Goal: Task Accomplishment & Management: Use online tool/utility

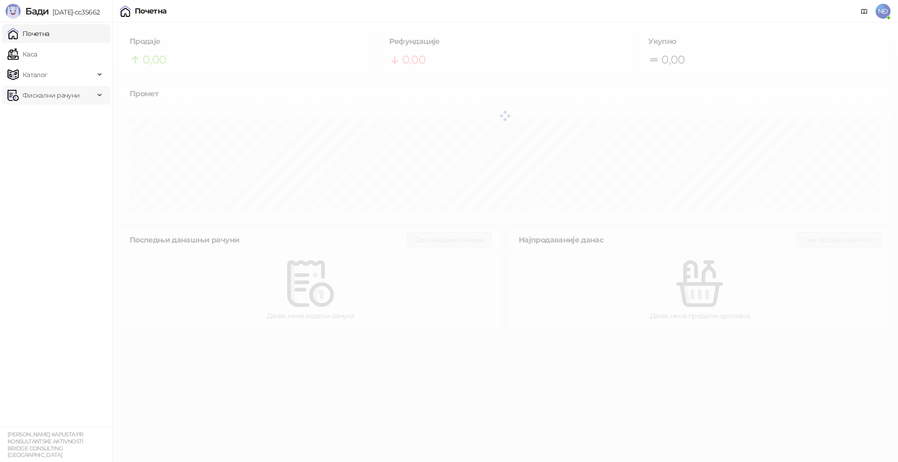
click at [30, 74] on span "Каталог" at bounding box center [34, 74] width 25 height 19
click at [42, 99] on span "Фискални рачуни" at bounding box center [50, 95] width 57 height 19
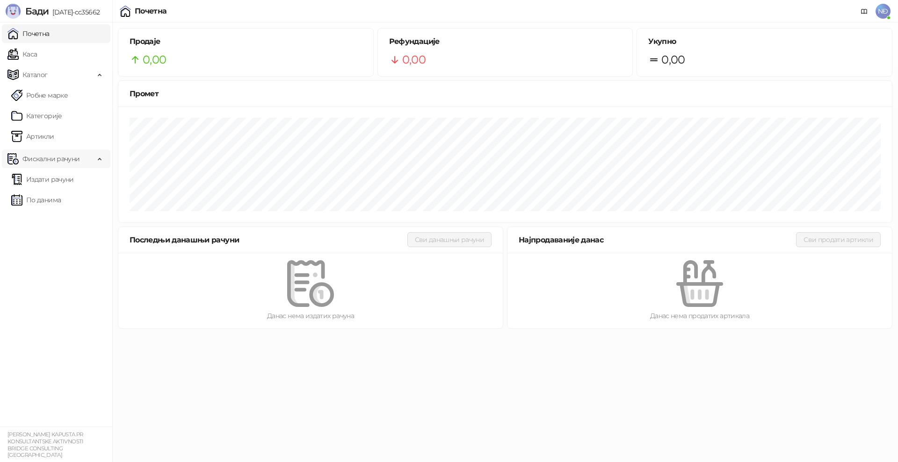
click at [68, 94] on link "Робне марке" at bounding box center [39, 95] width 57 height 19
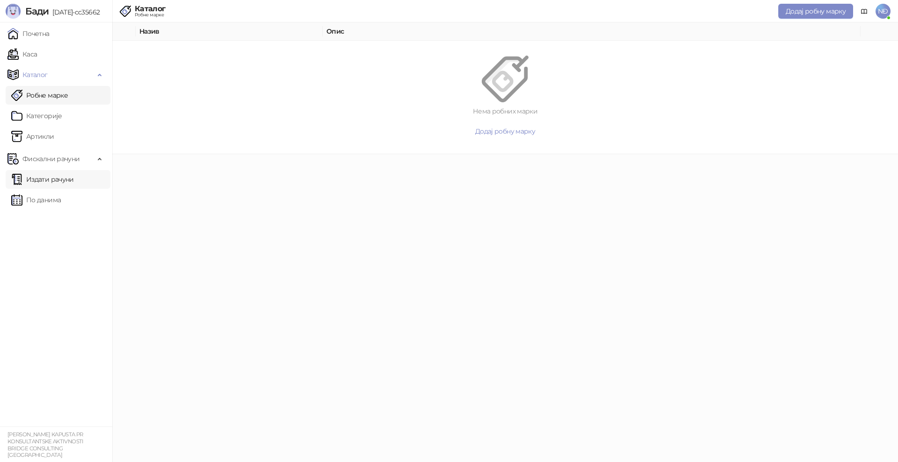
click at [44, 188] on link "Издати рачуни" at bounding box center [42, 179] width 63 height 19
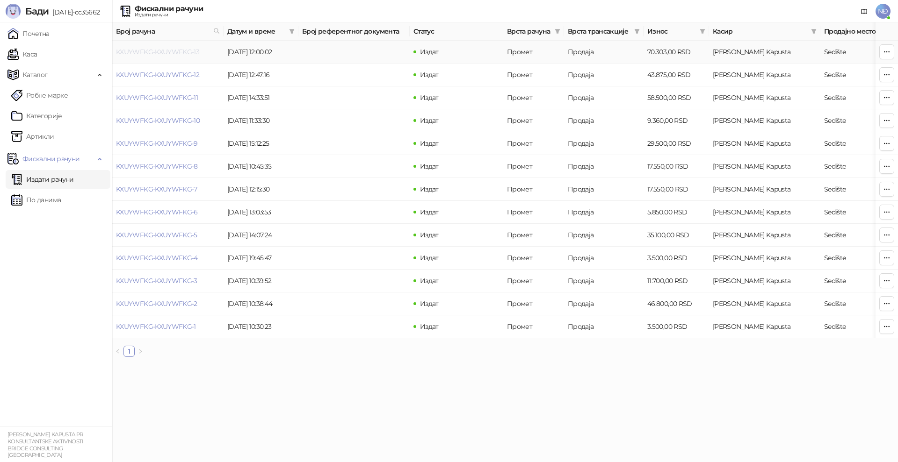
click at [177, 53] on link "KXUYWFKG-KXUYWFKG-13" at bounding box center [157, 52] width 83 height 8
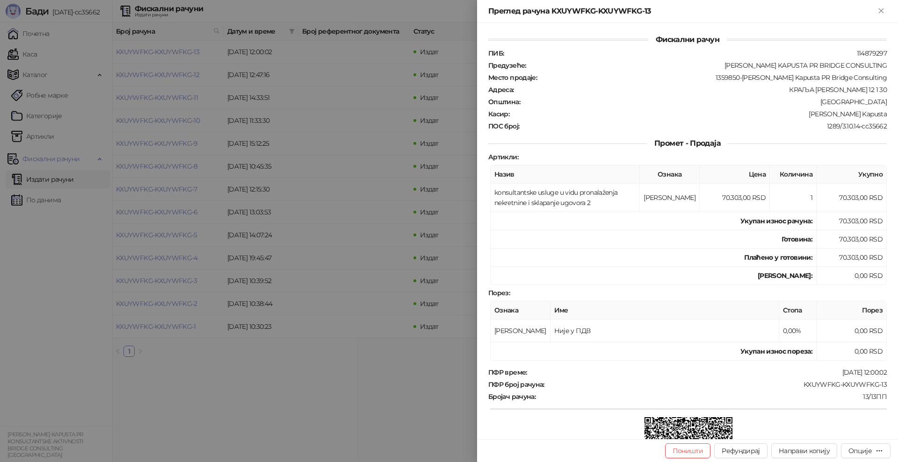
click at [184, 75] on div at bounding box center [449, 231] width 898 height 462
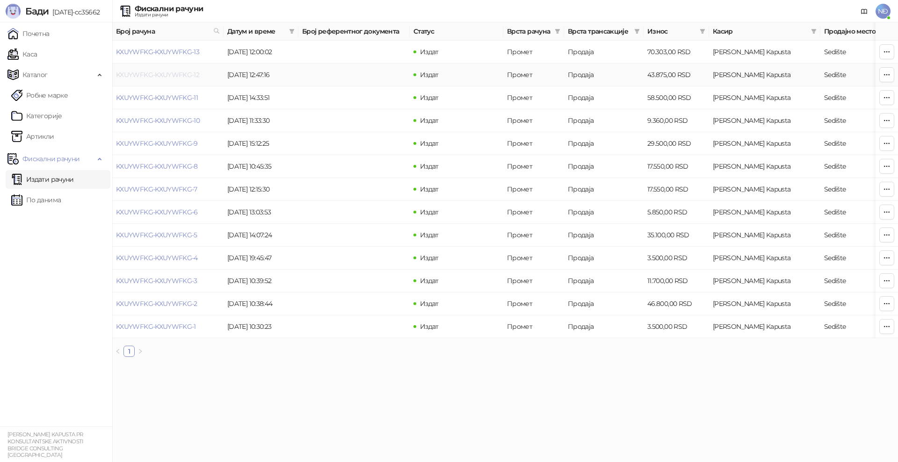
click at [184, 75] on link "KXUYWFKG-KXUYWFKG-12" at bounding box center [157, 75] width 83 height 8
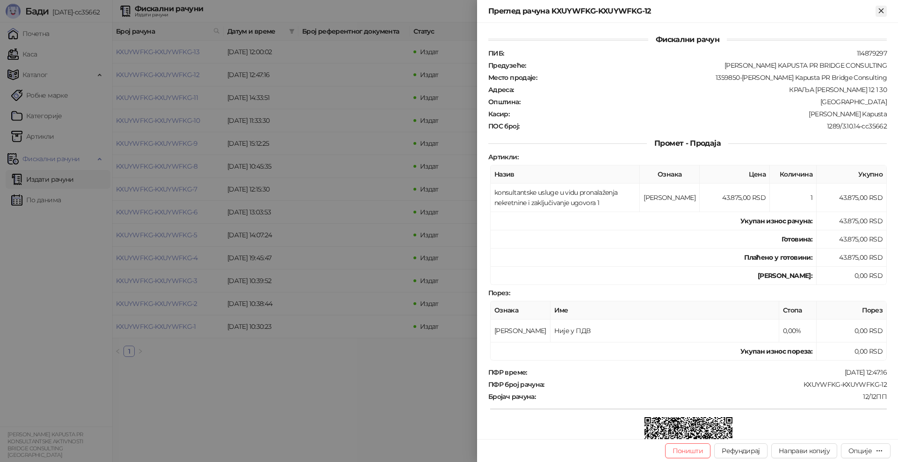
click at [879, 12] on icon "Close" at bounding box center [881, 11] width 8 height 8
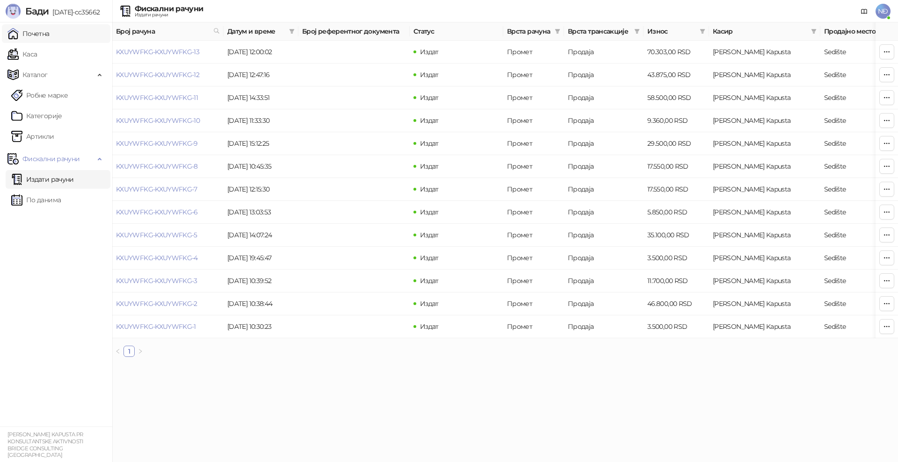
click at [37, 42] on link "Почетна" at bounding box center [28, 33] width 42 height 19
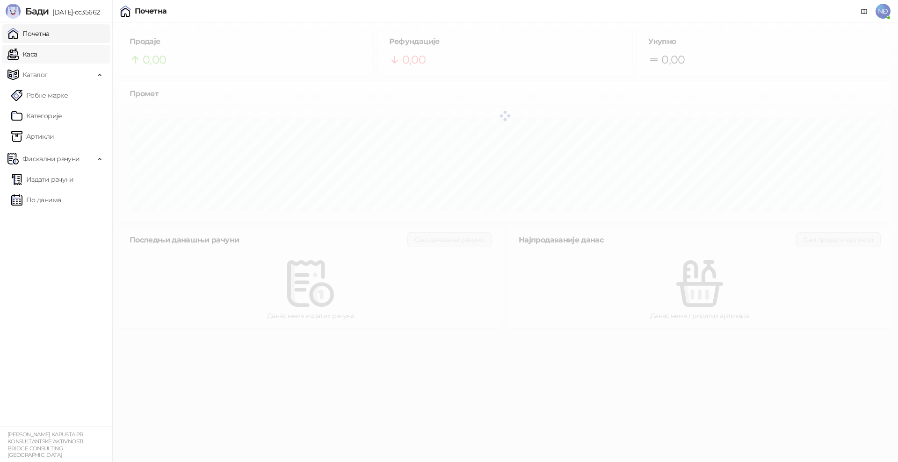
click at [28, 58] on link "Каса" at bounding box center [21, 54] width 29 height 19
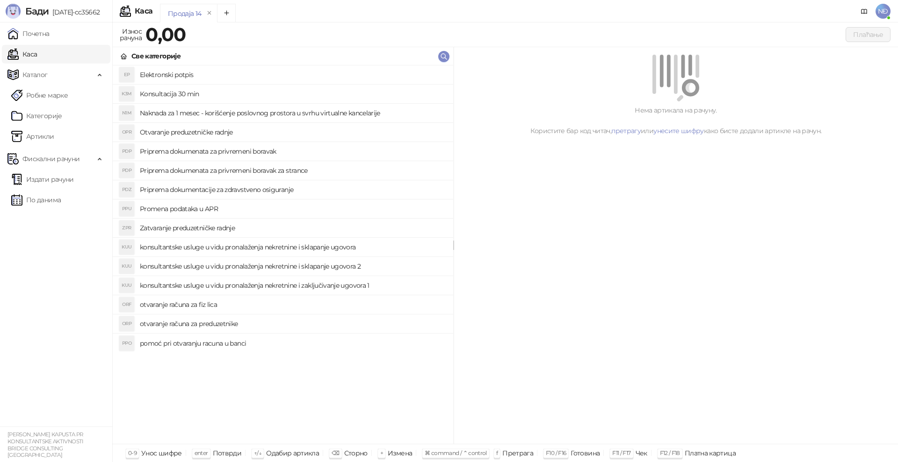
click at [37, 50] on link "Каса" at bounding box center [21, 54] width 29 height 19
click at [45, 134] on link "Артикли" at bounding box center [32, 136] width 43 height 19
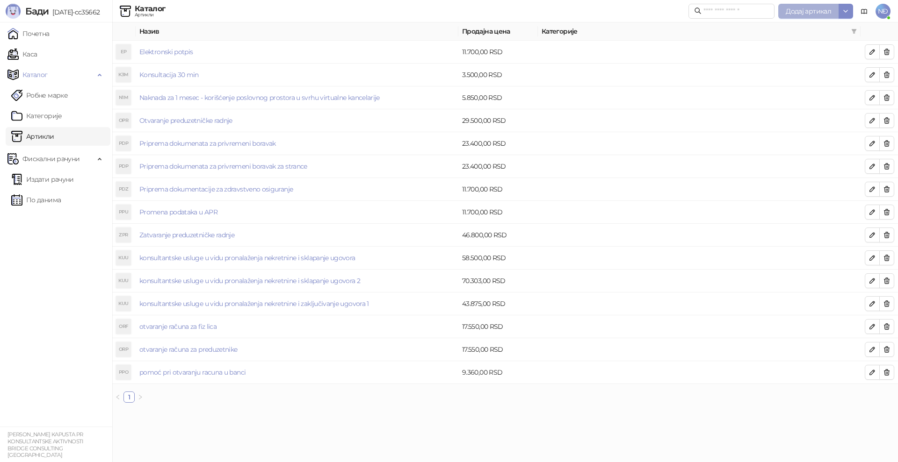
click at [820, 12] on span "Додај артикал" at bounding box center [808, 11] width 45 height 8
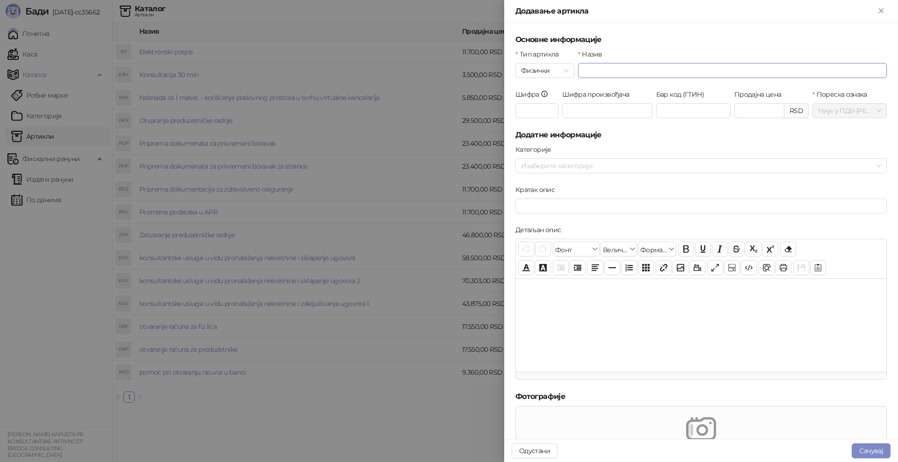
click at [646, 73] on input "Назив" at bounding box center [732, 70] width 309 height 15
click at [743, 67] on input "**********" at bounding box center [732, 70] width 309 height 15
click at [740, 69] on input "**********" at bounding box center [732, 70] width 309 height 15
click at [814, 71] on input "**********" at bounding box center [732, 70] width 309 height 15
click at [568, 72] on div "Физички" at bounding box center [544, 70] width 59 height 15
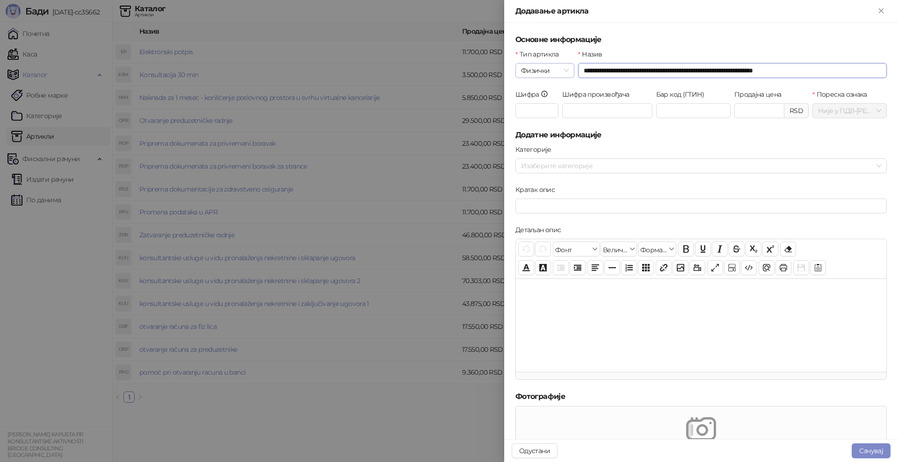
type input "**********"
drag, startPoint x: 545, startPoint y: 119, endPoint x: 550, endPoint y: 109, distance: 11.1
click at [545, 118] on div "Услуга" at bounding box center [544, 119] width 43 height 10
click at [592, 112] on input "Продајна цена" at bounding box center [587, 111] width 49 height 14
type input "********"
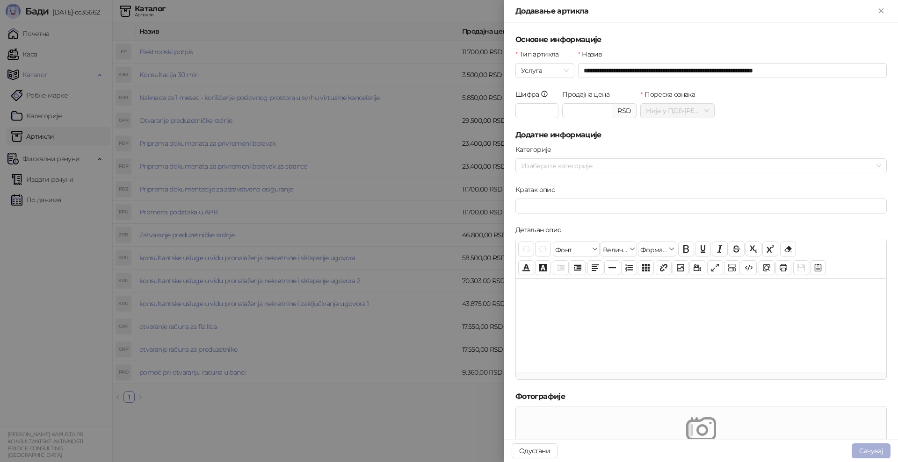
click at [877, 453] on button "Сачувај" at bounding box center [870, 451] width 39 height 15
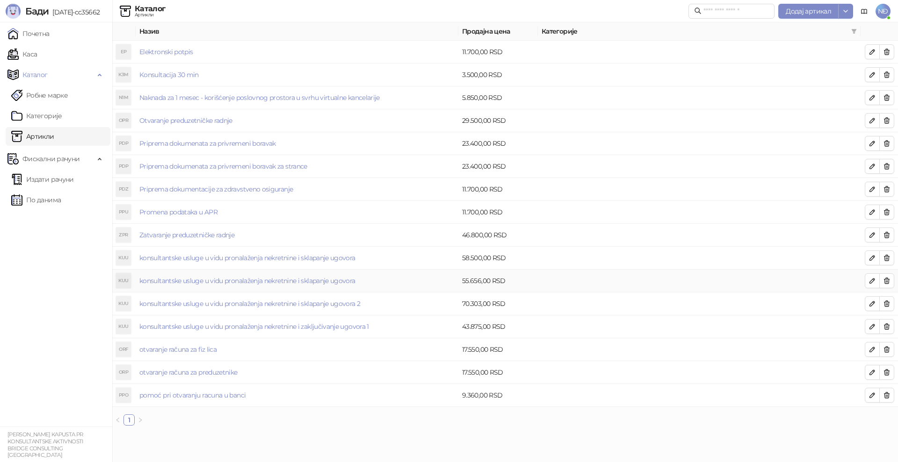
click at [456, 279] on td "konsultantske usluge u vidu pronalaženja nekretnine i sklapanje ugovora" at bounding box center [297, 281] width 323 height 23
click at [37, 58] on link "Каса" at bounding box center [21, 54] width 29 height 19
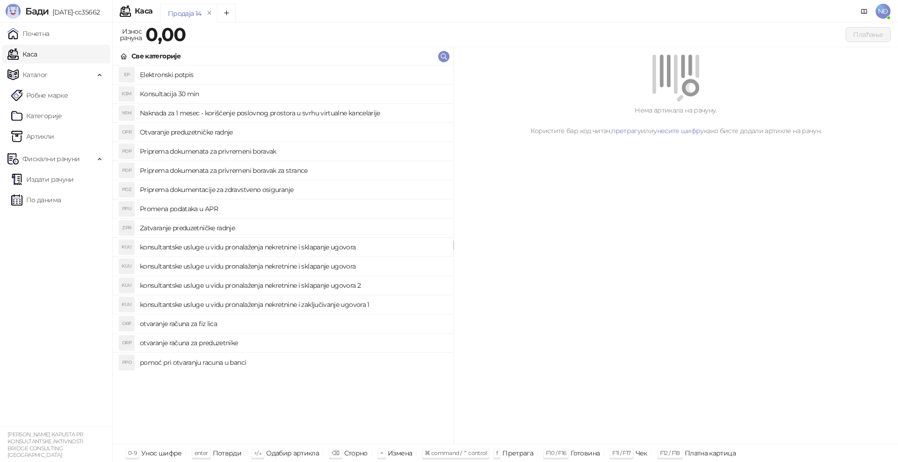
click at [307, 245] on h4 "konsultantske usluge u vidu pronalaženja nekretnine i sklapanje ugovora" at bounding box center [293, 247] width 306 height 15
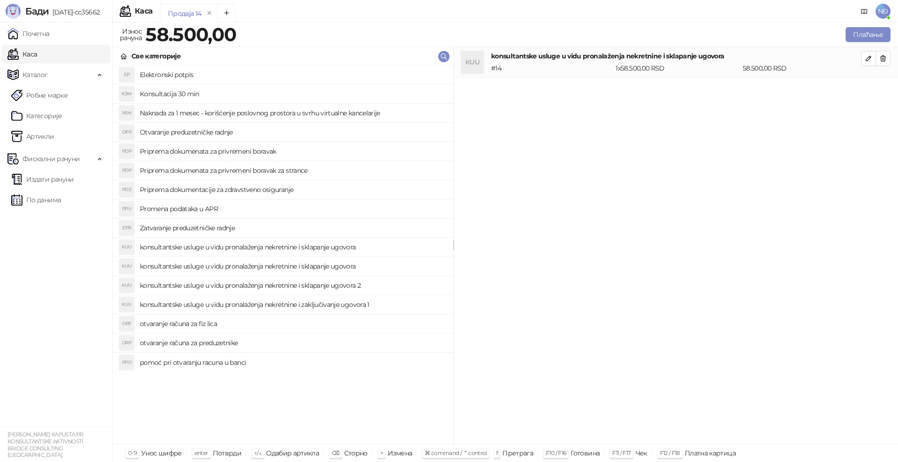
click at [308, 266] on h4 "konsultantske usluge u vidu pronalaženja nekretnine i sklapanje ugovora" at bounding box center [293, 266] width 306 height 15
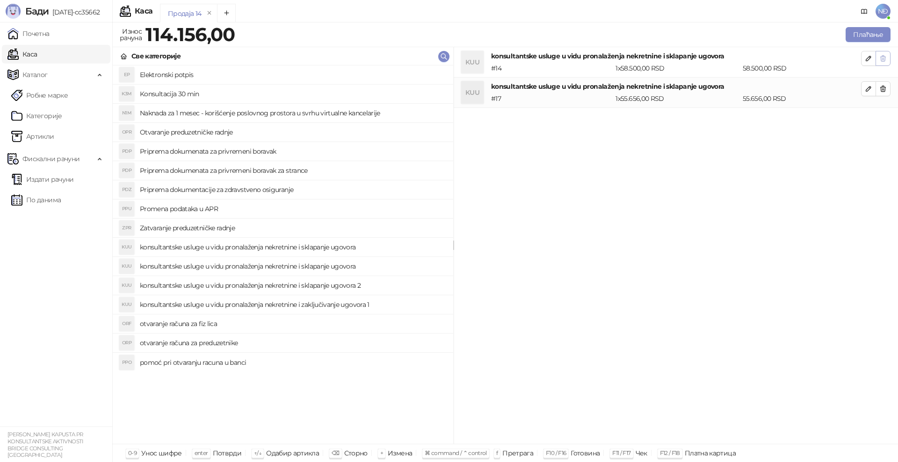
click at [881, 59] on icon "button" at bounding box center [882, 58] width 7 height 7
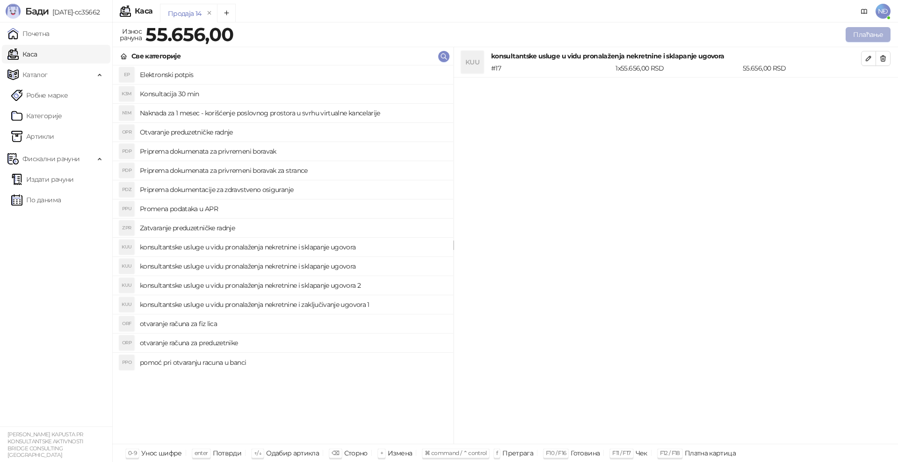
click at [876, 36] on button "Плаћање" at bounding box center [867, 34] width 45 height 15
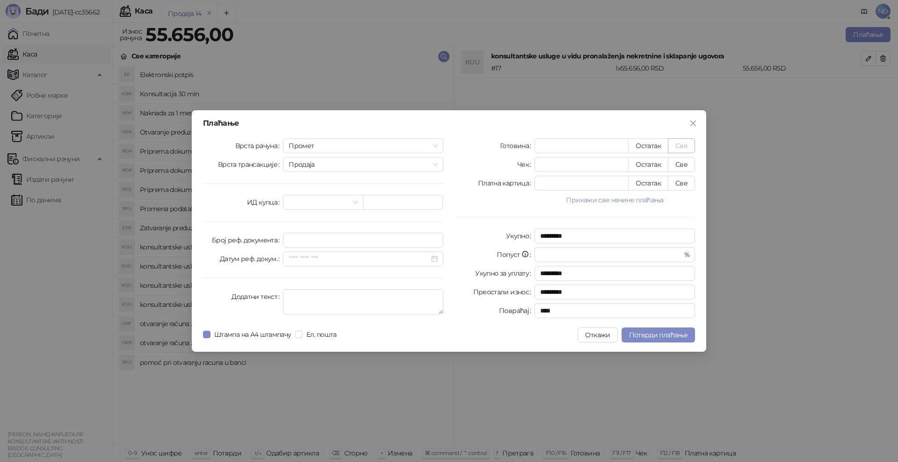
click at [689, 138] on button "Све" at bounding box center [681, 145] width 27 height 15
type input "*****"
type input "****"
click at [645, 338] on span "Потврди плаћање" at bounding box center [658, 335] width 58 height 8
click at [659, 339] on button "Потврди плаћање" at bounding box center [657, 335] width 73 height 15
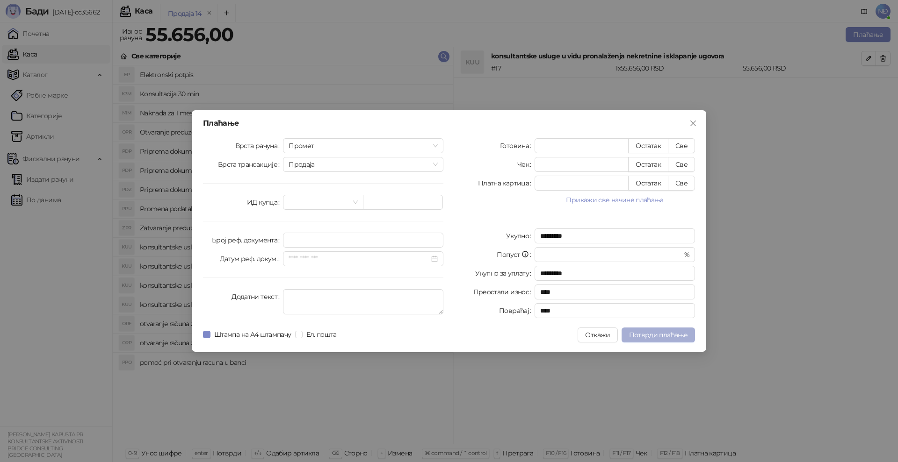
click at [664, 336] on span "Потврди плаћање" at bounding box center [658, 335] width 58 height 8
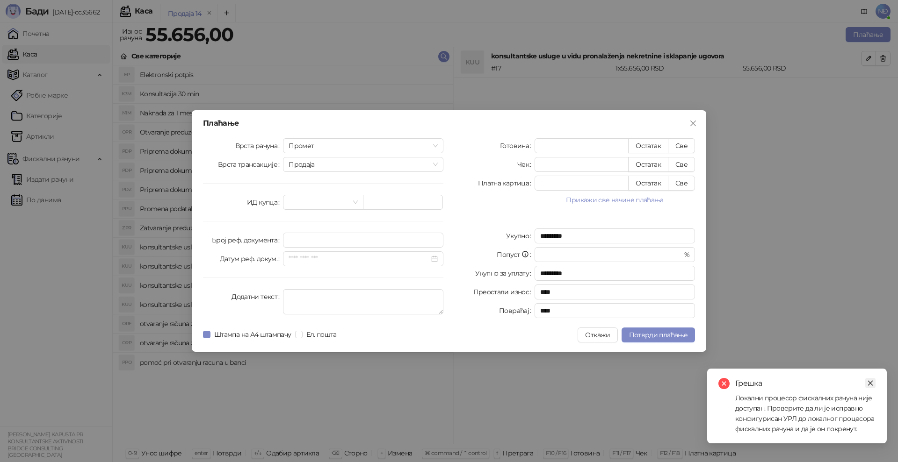
click at [873, 382] on icon "close" at bounding box center [870, 383] width 7 height 7
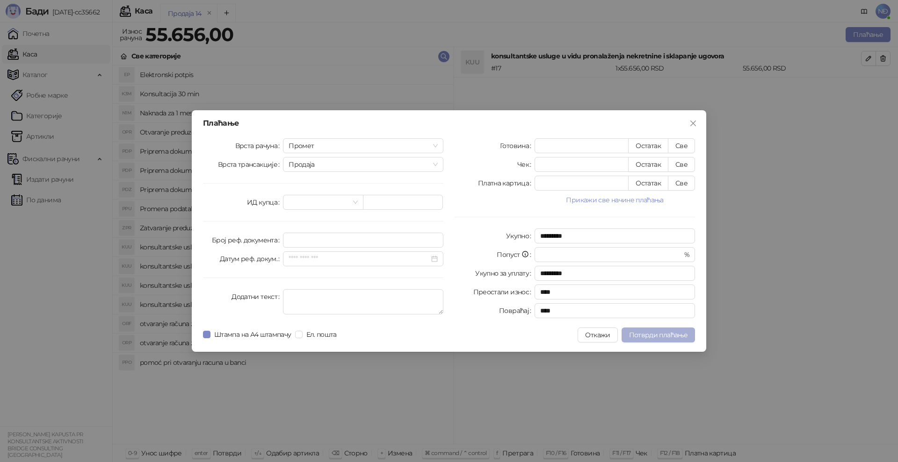
click at [642, 337] on span "Потврди плаћање" at bounding box center [658, 335] width 58 height 8
click at [645, 328] on button "Потврди плаћање" at bounding box center [657, 335] width 73 height 15
click at [656, 331] on span "Потврди плаћање" at bounding box center [658, 335] width 58 height 8
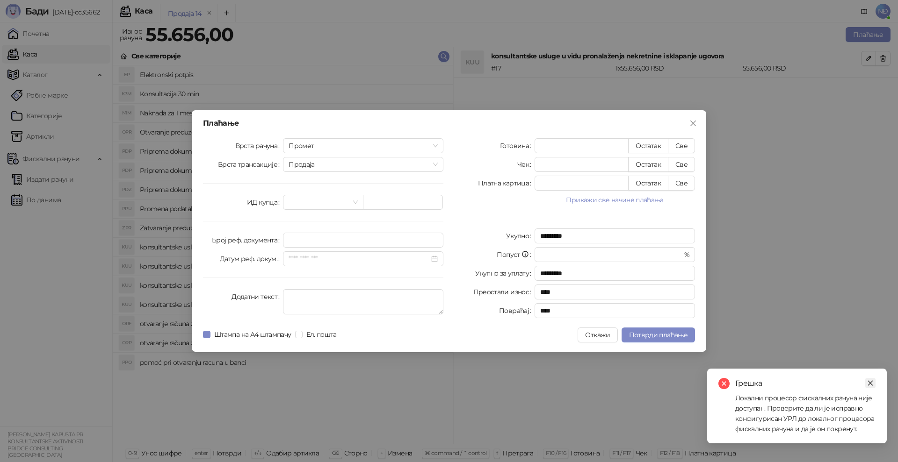
click at [870, 381] on icon "close" at bounding box center [870, 383] width 7 height 7
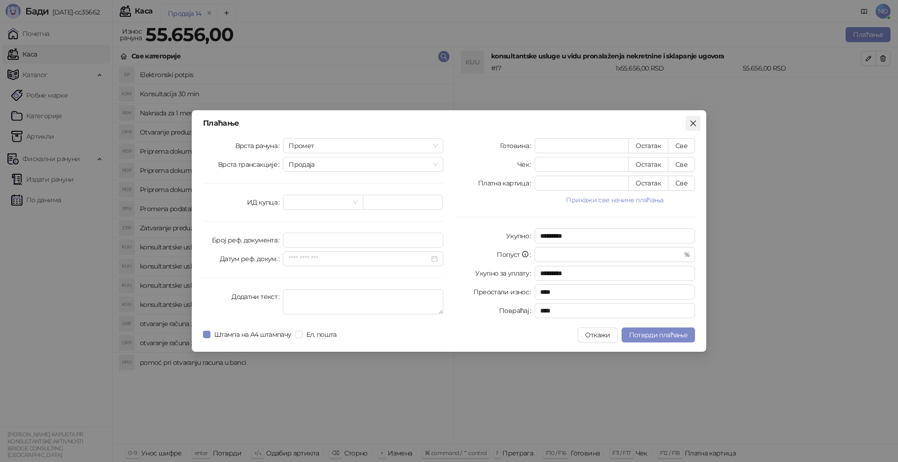
click at [693, 123] on icon "close" at bounding box center [693, 124] width 6 height 6
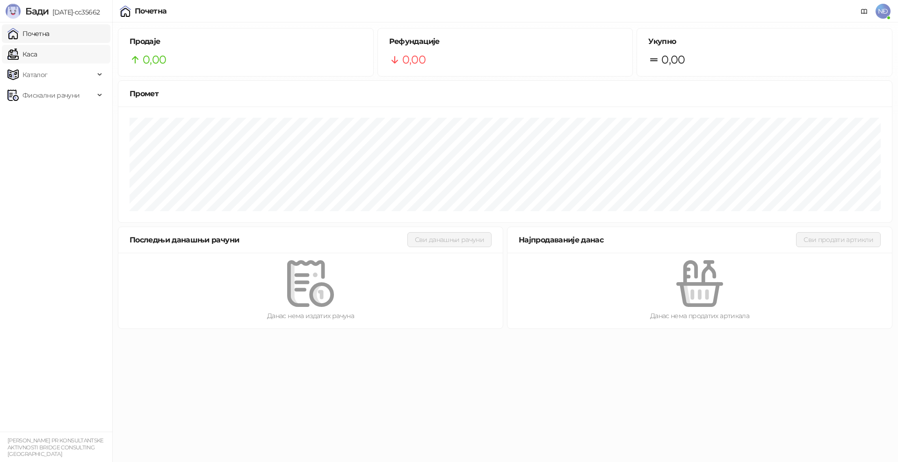
click at [30, 57] on link "Каса" at bounding box center [21, 54] width 29 height 19
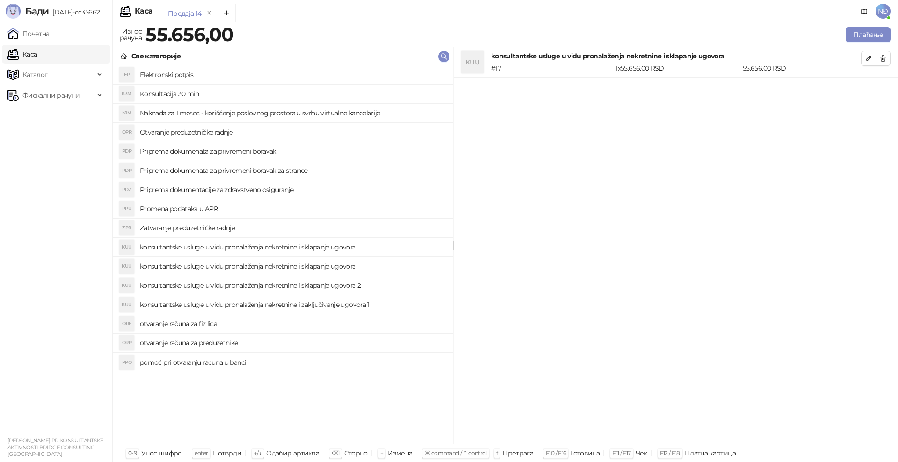
click at [296, 263] on h4 "konsultantske usluge u vidu pronalaženja nekretnine i sklapanje ugovora" at bounding box center [293, 266] width 306 height 15
click at [887, 55] on button "button" at bounding box center [882, 58] width 15 height 15
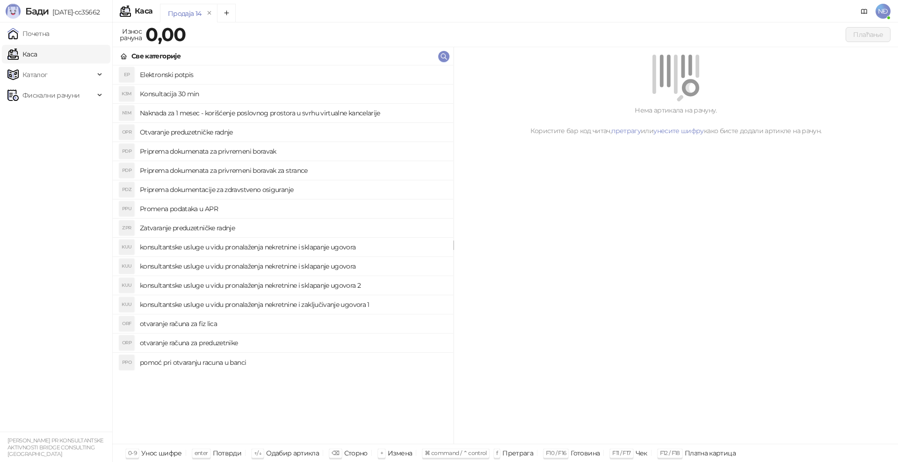
click at [260, 267] on h4 "konsultantske usluge u vidu pronalaženja nekretnine i sklapanje ugovora" at bounding box center [293, 266] width 306 height 15
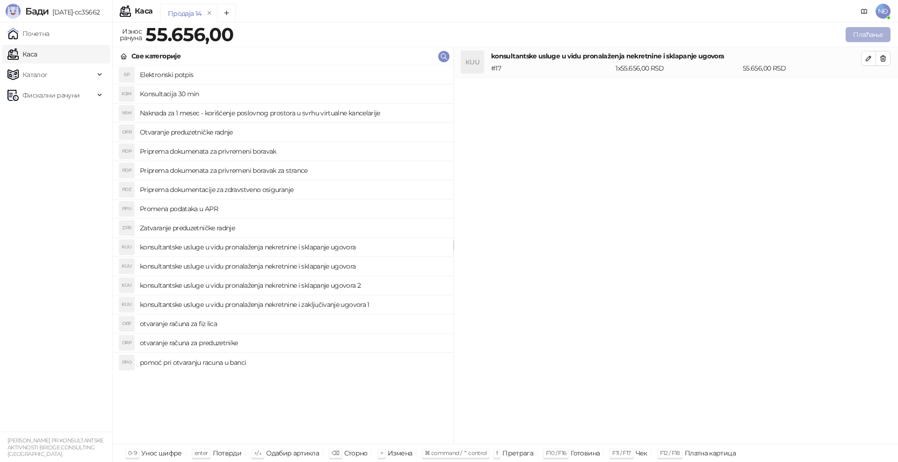
click at [862, 36] on button "Плаћање" at bounding box center [867, 34] width 45 height 15
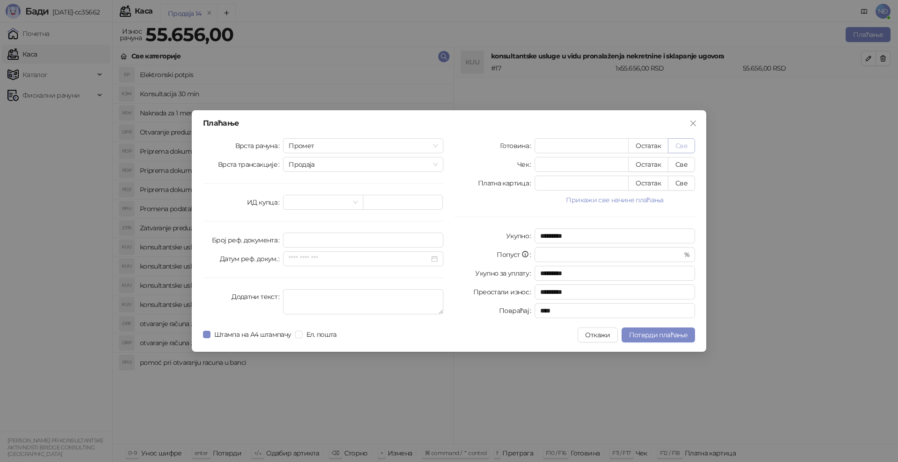
click at [687, 145] on button "Све" at bounding box center [681, 145] width 27 height 15
type input "*****"
type input "****"
click at [664, 341] on button "Потврди плаћање" at bounding box center [657, 335] width 73 height 15
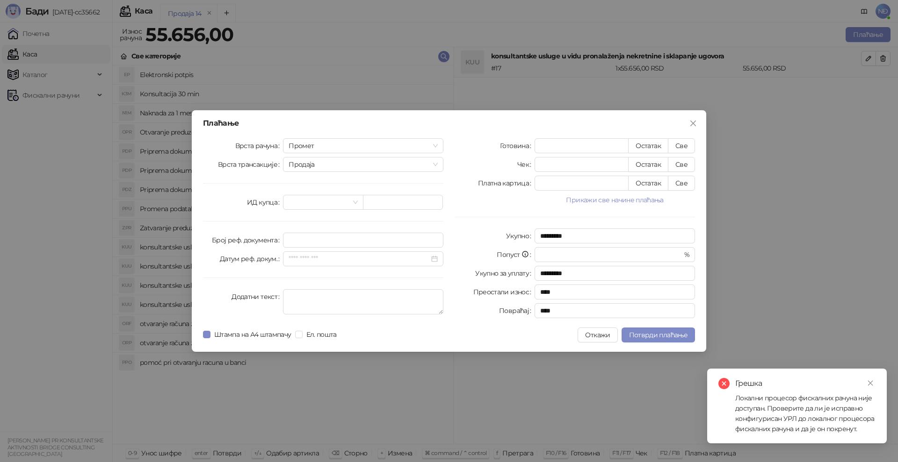
click at [765, 409] on div "Локални процесор фискалних рачуна није доступан. Проверите да ли је исправно ко…" at bounding box center [805, 413] width 140 height 41
click at [870, 379] on link "Close" at bounding box center [870, 383] width 10 height 10
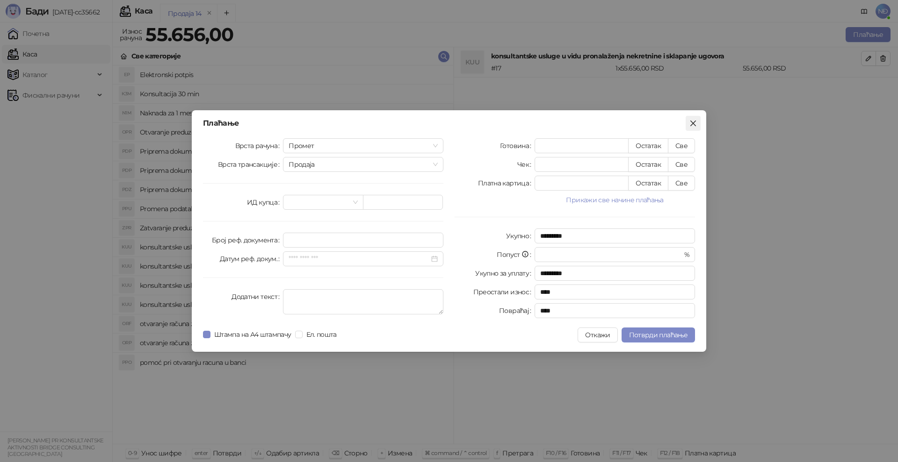
click at [693, 122] on icon "close" at bounding box center [692, 123] width 7 height 7
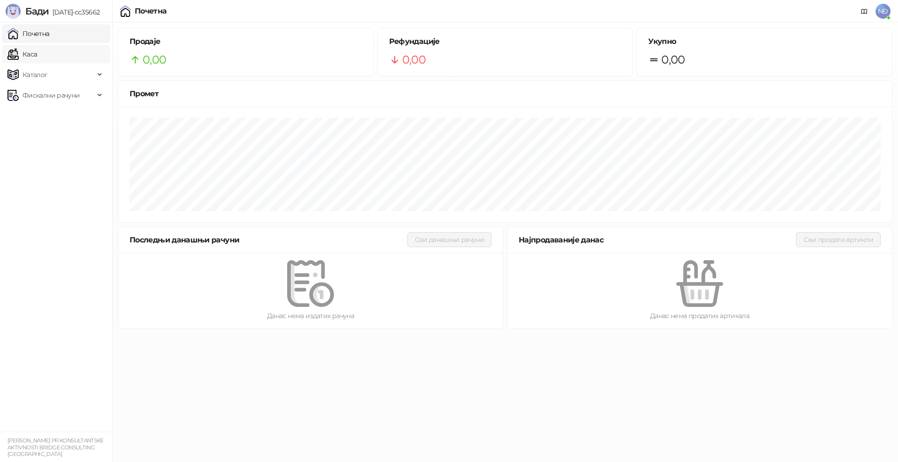
click at [37, 52] on link "Каса" at bounding box center [21, 54] width 29 height 19
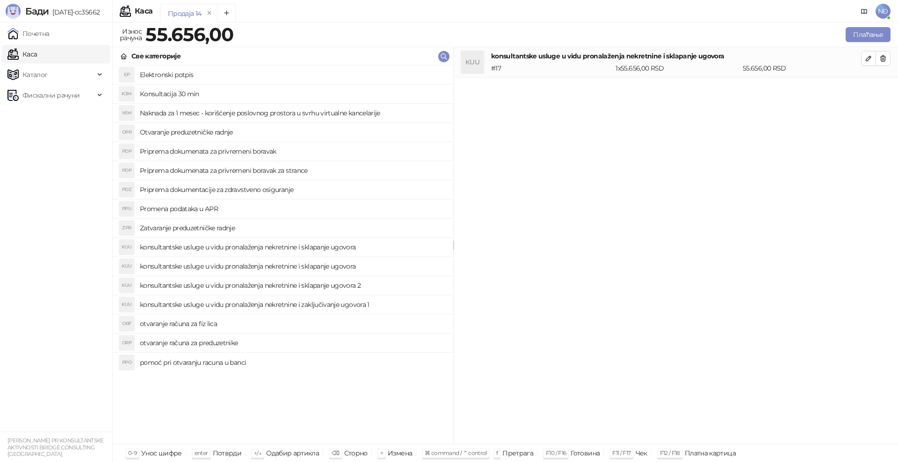
click at [323, 260] on h4 "konsultantske usluge u vidu pronalaženja nekretnine i sklapanje ugovora" at bounding box center [293, 266] width 306 height 15
click at [883, 60] on icon "button" at bounding box center [882, 58] width 7 height 7
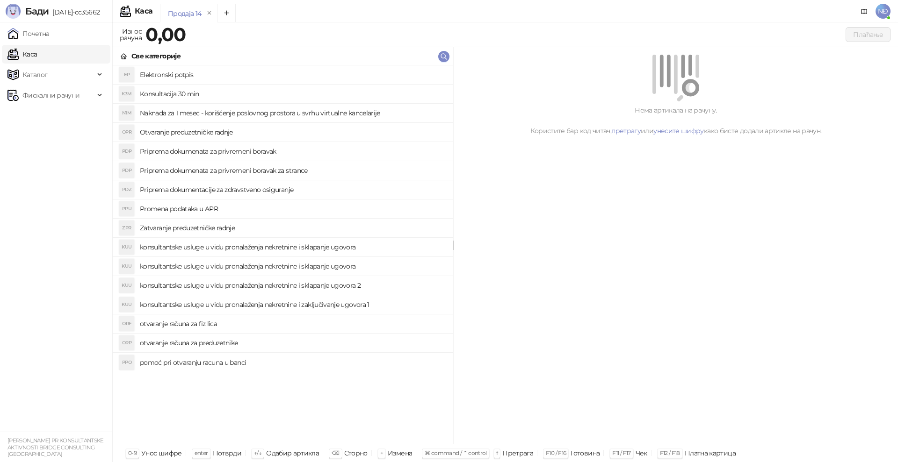
click at [235, 263] on h4 "konsultantske usluge u vidu pronalaženja nekretnine i sklapanje ugovora" at bounding box center [293, 266] width 306 height 15
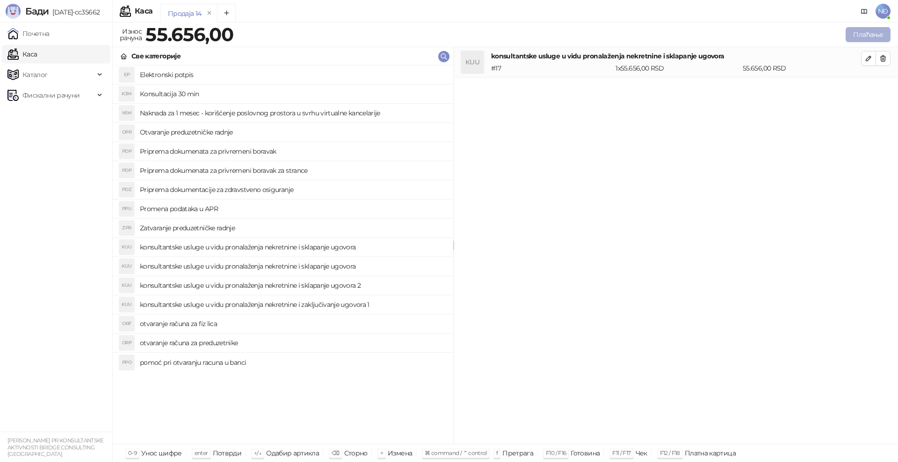
click at [856, 31] on button "Плаћање" at bounding box center [867, 34] width 45 height 15
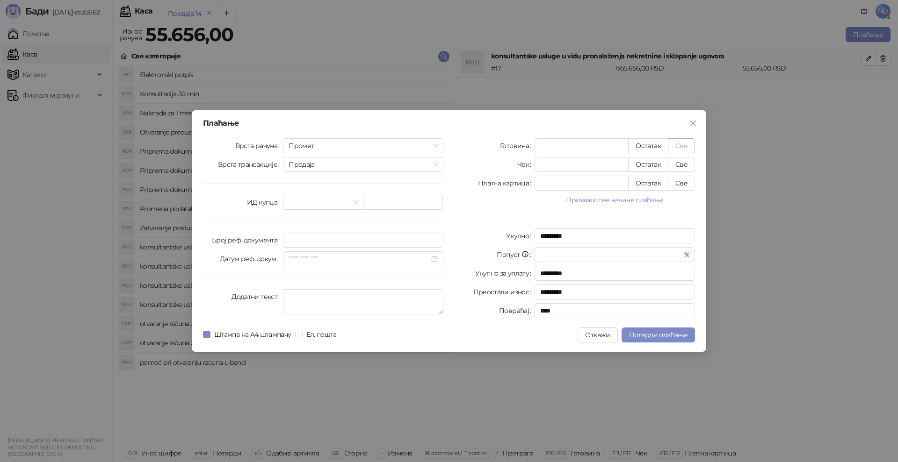
click at [685, 144] on button "Све" at bounding box center [681, 145] width 27 height 15
type input "*****"
type input "****"
click at [678, 334] on span "Потврди плаћање" at bounding box center [658, 335] width 58 height 8
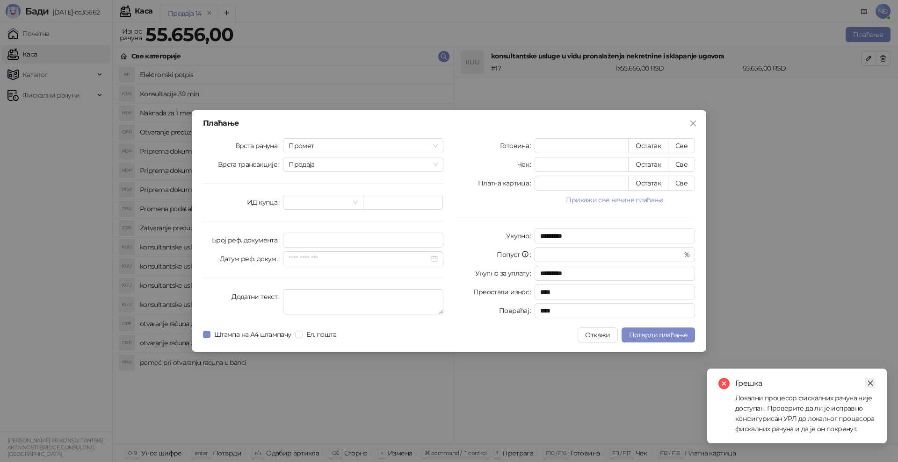
click at [869, 380] on icon "close" at bounding box center [870, 383] width 7 height 7
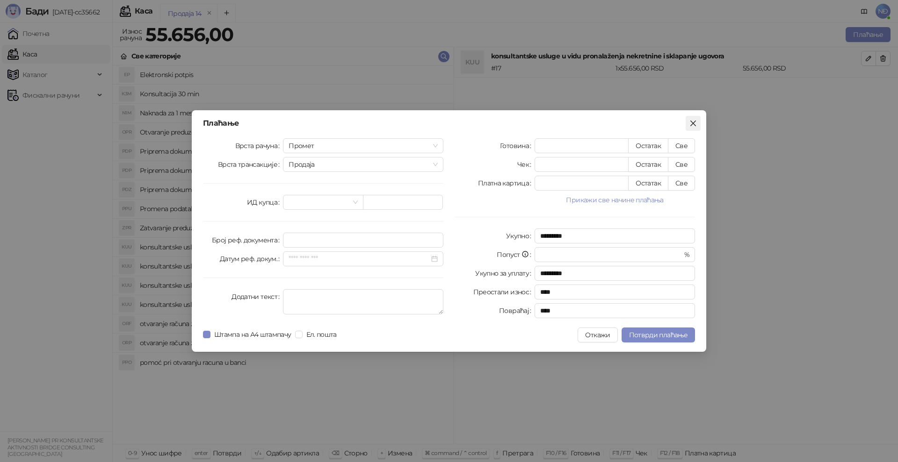
click at [692, 124] on icon "close" at bounding box center [693, 124] width 6 height 6
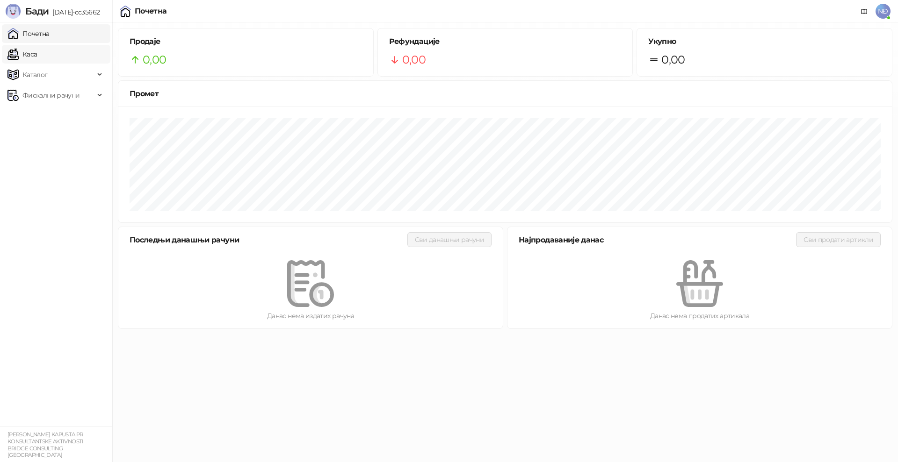
click at [37, 56] on link "Каса" at bounding box center [21, 54] width 29 height 19
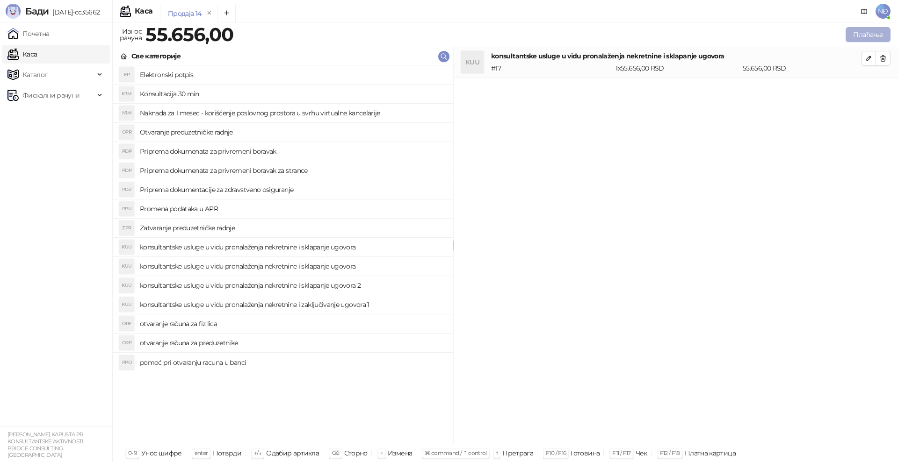
click at [851, 37] on button "Плаћање" at bounding box center [867, 34] width 45 height 15
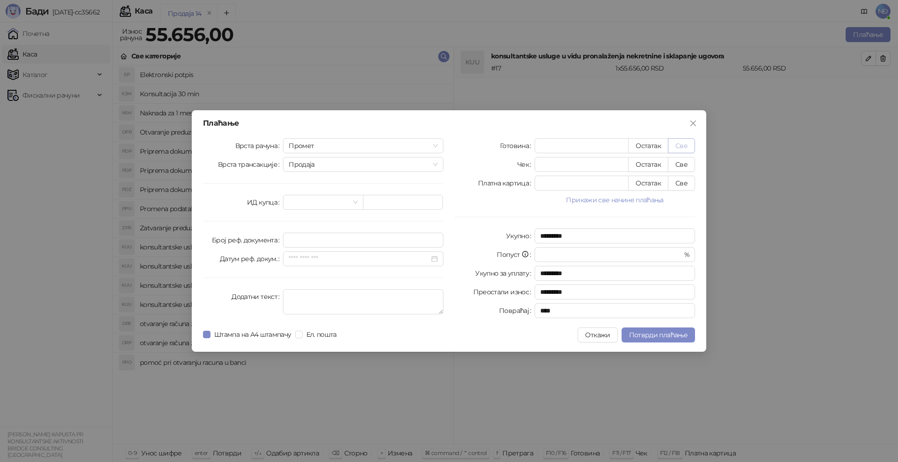
click at [680, 139] on button "Све" at bounding box center [681, 145] width 27 height 15
type input "*****"
type input "****"
click at [659, 330] on button "Потврди плаћање" at bounding box center [657, 335] width 73 height 15
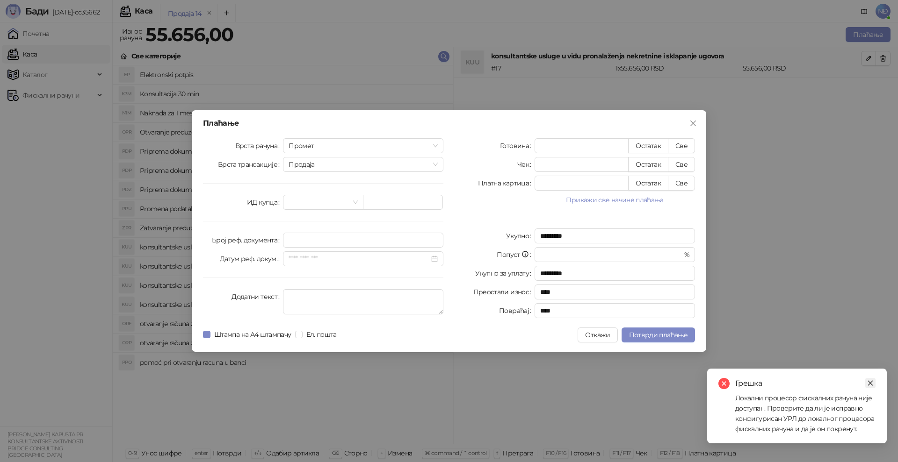
click at [872, 382] on icon "close" at bounding box center [870, 383] width 7 height 7
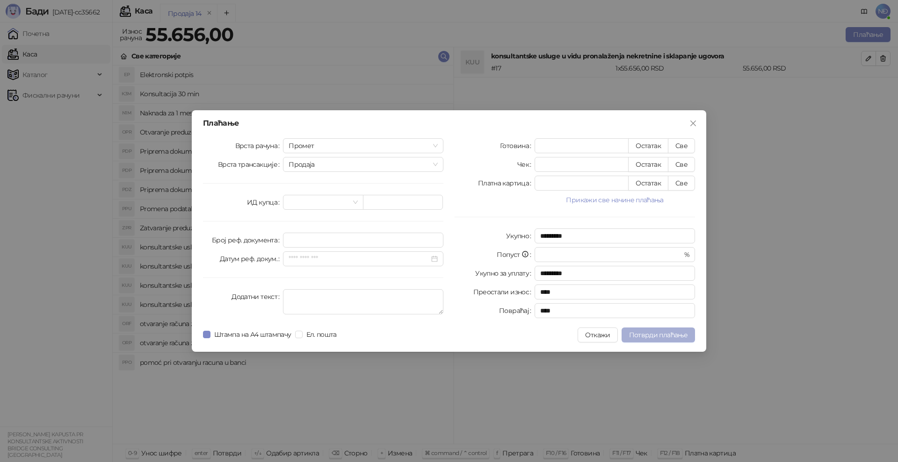
click at [659, 339] on span "Потврди плаћање" at bounding box center [658, 335] width 58 height 8
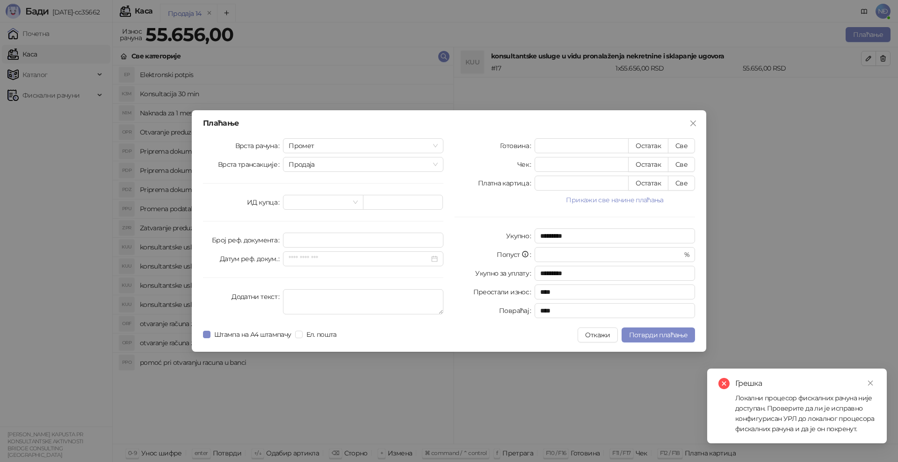
click at [861, 396] on div "Локални процесор фискалних рачуна није доступан. Проверите да ли је исправно ко…" at bounding box center [805, 413] width 140 height 41
click at [869, 386] on icon "close" at bounding box center [870, 383] width 7 height 7
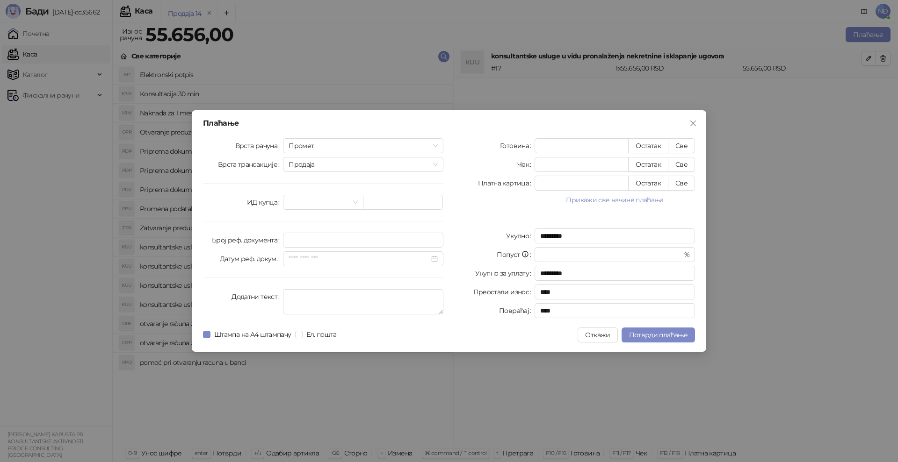
click at [391, 79] on div "Плаћање Врста рачуна Промет Врста трансакције Продаја ИД купца Број реф. докуме…" at bounding box center [449, 231] width 898 height 462
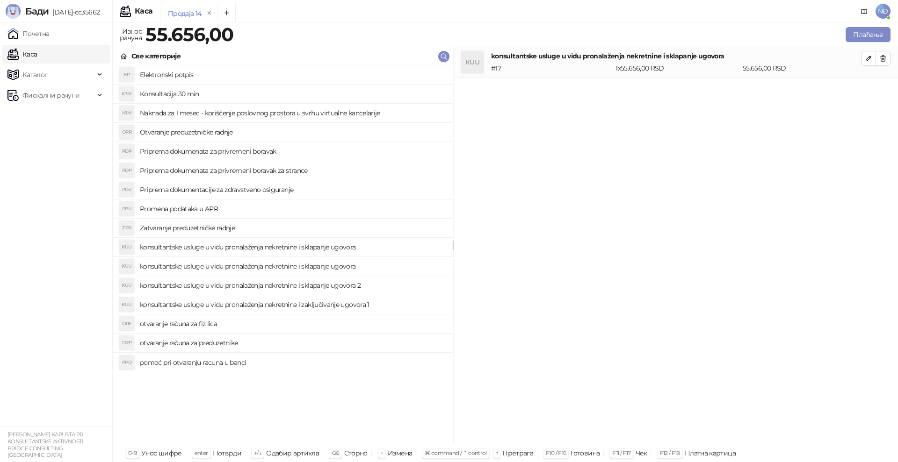
drag, startPoint x: 20, startPoint y: 0, endPoint x: 26, endPoint y: 150, distance: 149.8
click at [26, 150] on ul "Почетна Каса Каталог Фискални рачуни" at bounding box center [56, 224] width 112 height 404
click at [8, 4] on img at bounding box center [13, 11] width 15 height 15
click at [50, 32] on link "Почетна" at bounding box center [28, 33] width 42 height 19
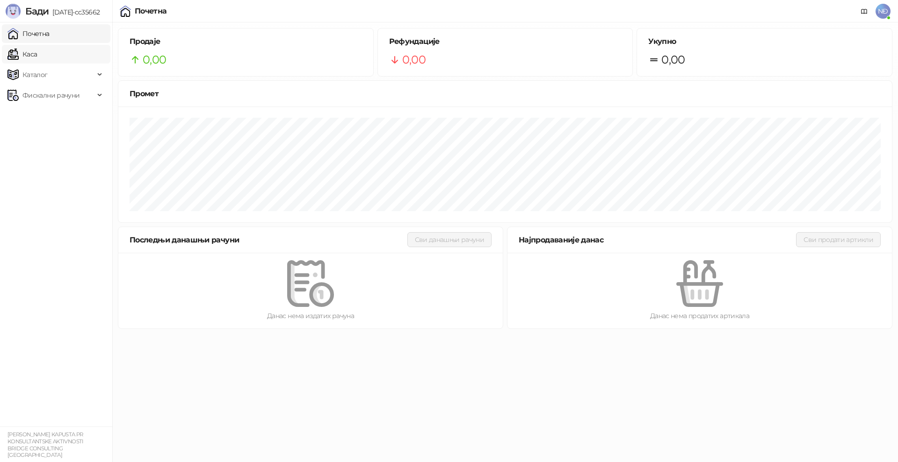
click at [37, 53] on link "Каса" at bounding box center [21, 54] width 29 height 19
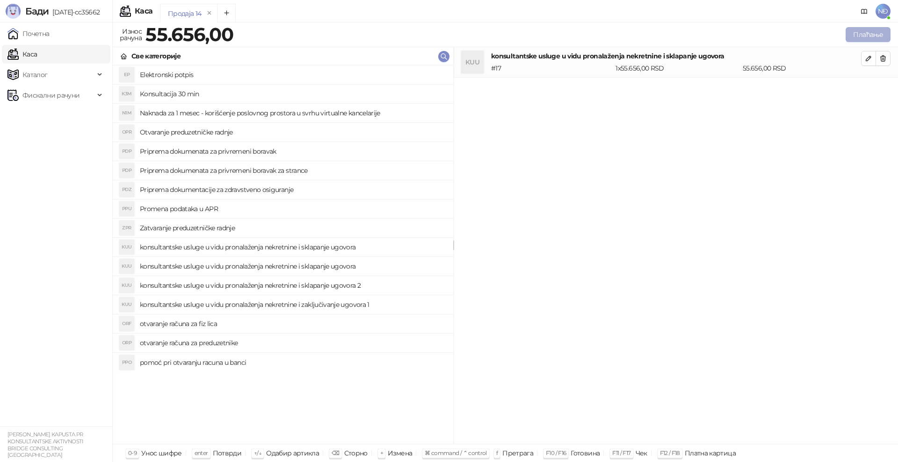
click at [855, 35] on button "Плаћање" at bounding box center [867, 34] width 45 height 15
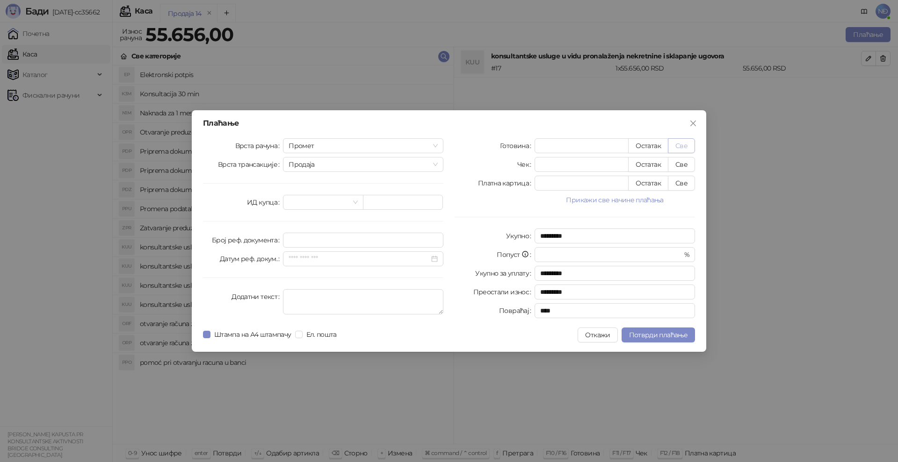
click at [688, 145] on button "Све" at bounding box center [681, 145] width 27 height 15
type input "*****"
type input "****"
click at [640, 340] on button "Потврди плаћање" at bounding box center [657, 335] width 73 height 15
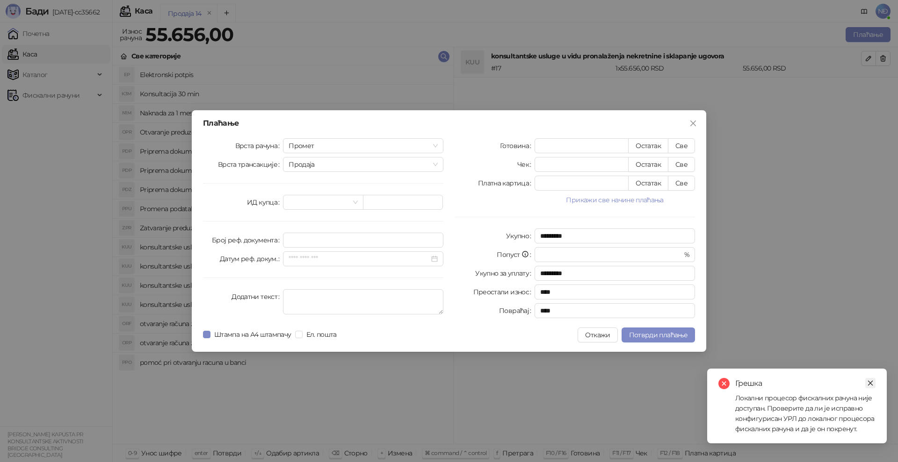
click at [871, 379] on link "Close" at bounding box center [870, 383] width 10 height 10
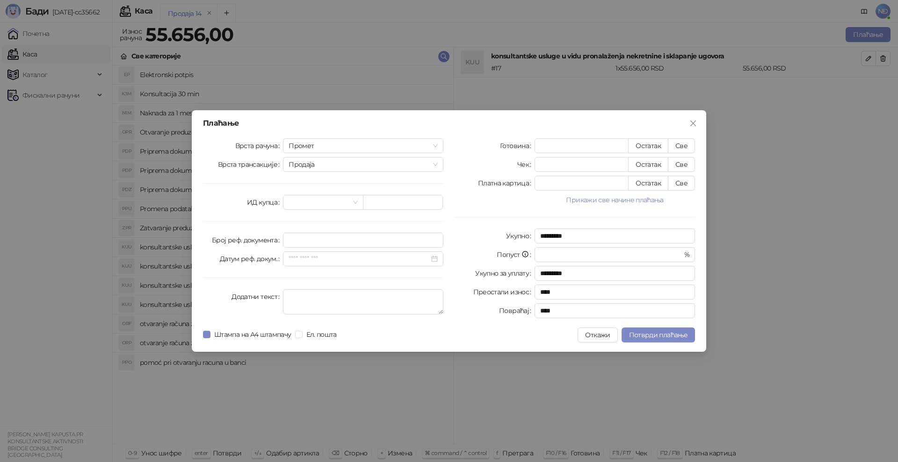
click at [694, 120] on icon "close" at bounding box center [692, 123] width 7 height 7
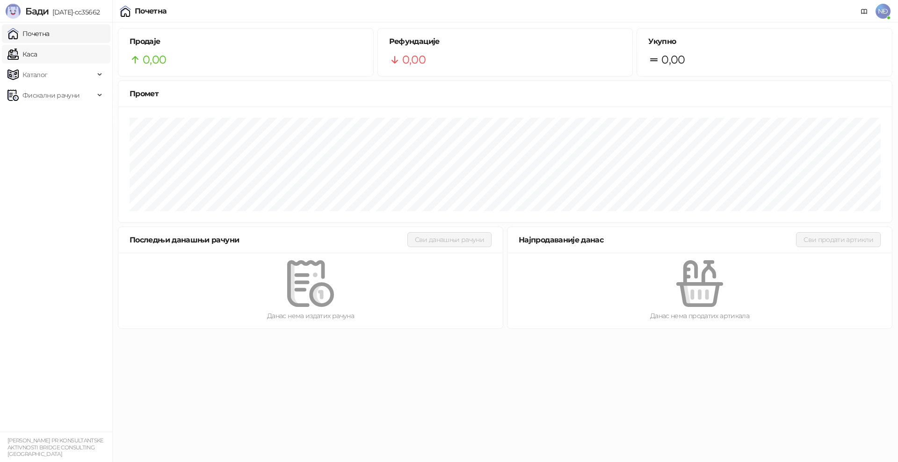
click at [37, 57] on link "Каса" at bounding box center [21, 54] width 29 height 19
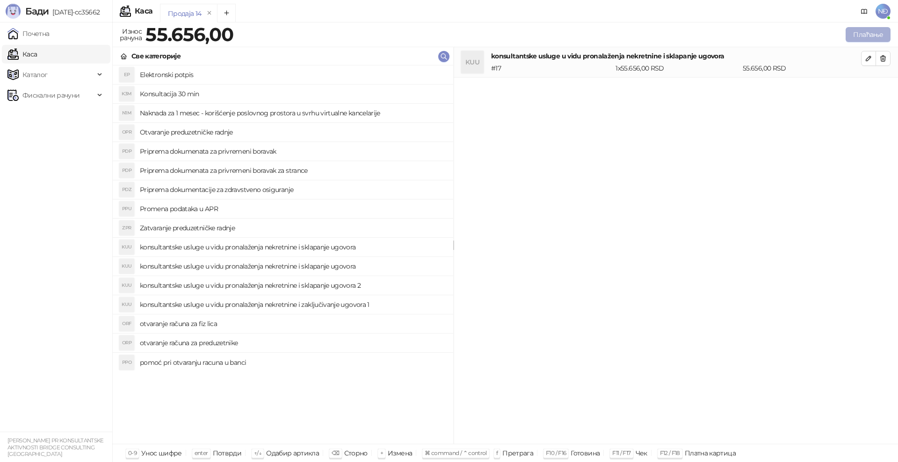
click at [855, 34] on button "Плаћање" at bounding box center [867, 34] width 45 height 15
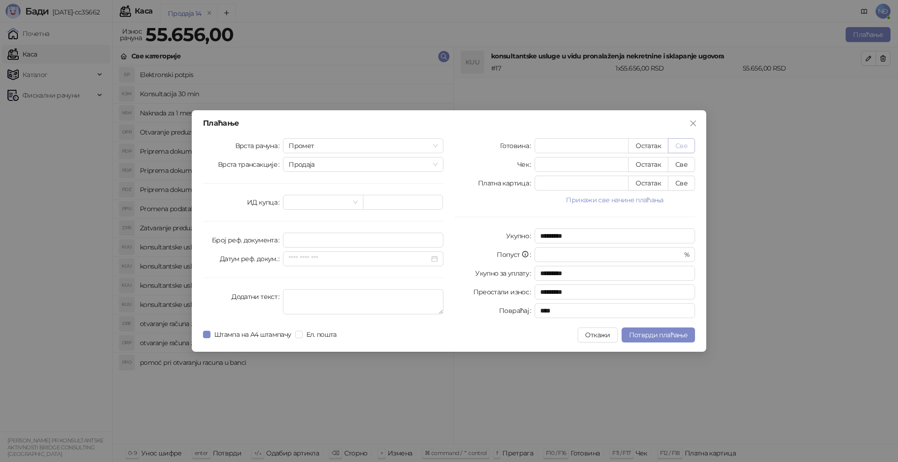
click at [676, 143] on button "Све" at bounding box center [681, 145] width 27 height 15
type input "*****"
type input "****"
click at [648, 338] on span "Потврди плаћање" at bounding box center [658, 335] width 58 height 8
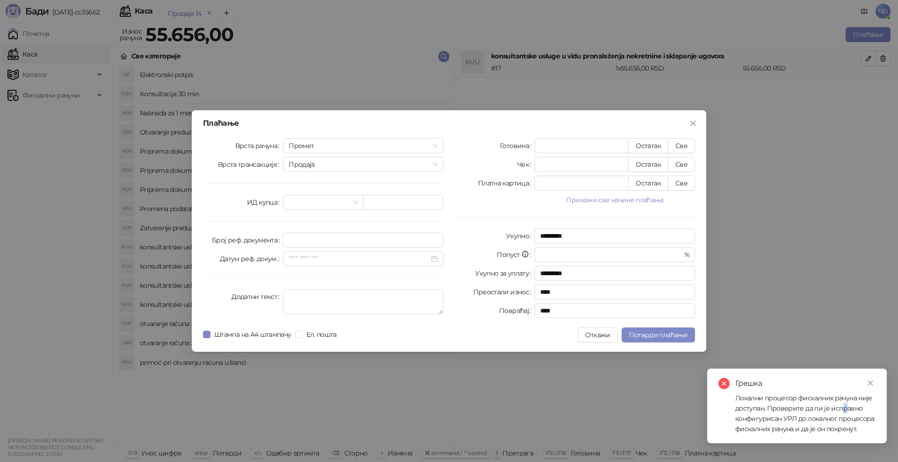
click at [842, 408] on div "Локални процесор фискалних рачуна није доступан. Проверите да ли је исправно ко…" at bounding box center [805, 413] width 140 height 41
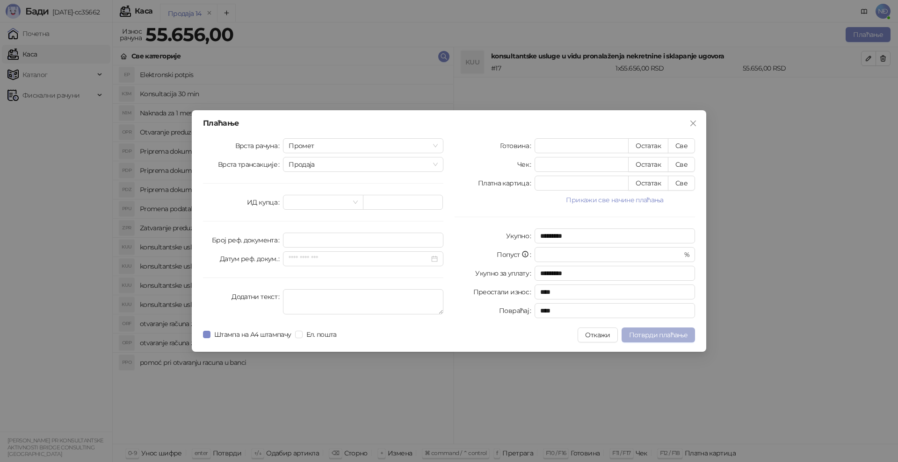
click at [635, 328] on button "Потврди плаћање" at bounding box center [657, 335] width 73 height 15
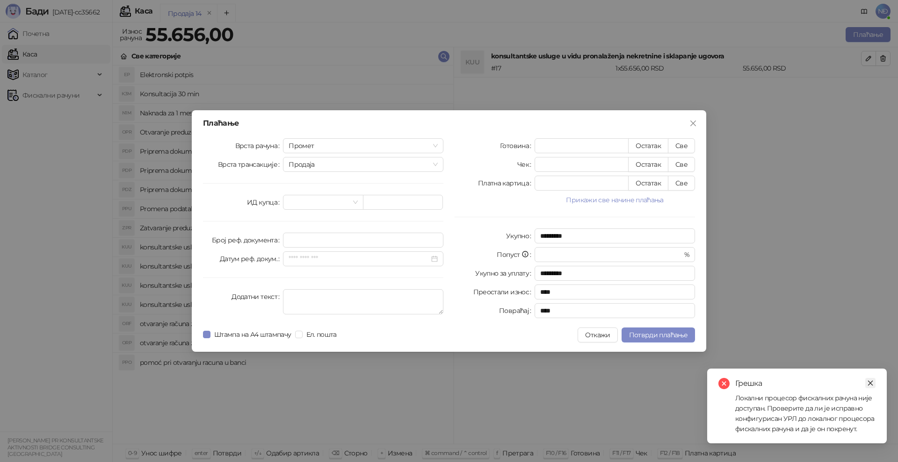
click at [874, 383] on link "Close" at bounding box center [870, 383] width 10 height 10
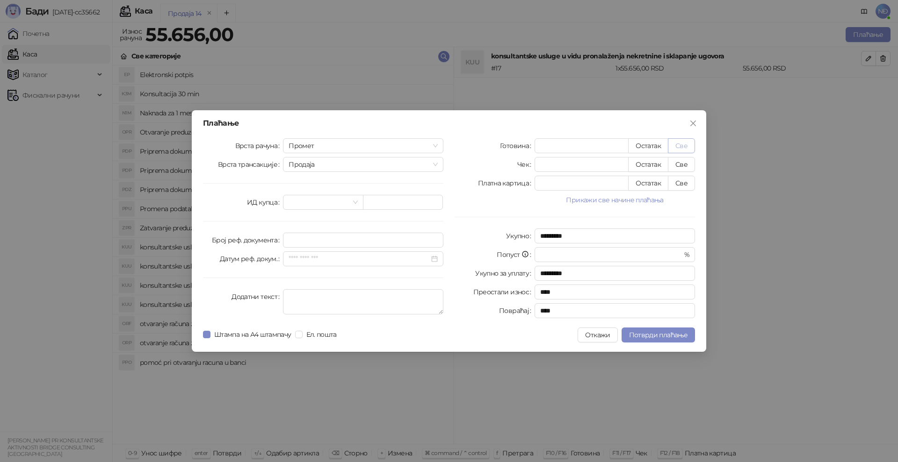
click at [691, 143] on button "Све" at bounding box center [681, 145] width 27 height 15
click at [675, 335] on span "Потврди плаћање" at bounding box center [658, 335] width 58 height 8
click at [638, 333] on span "Потврди плаћање" at bounding box center [658, 335] width 58 height 8
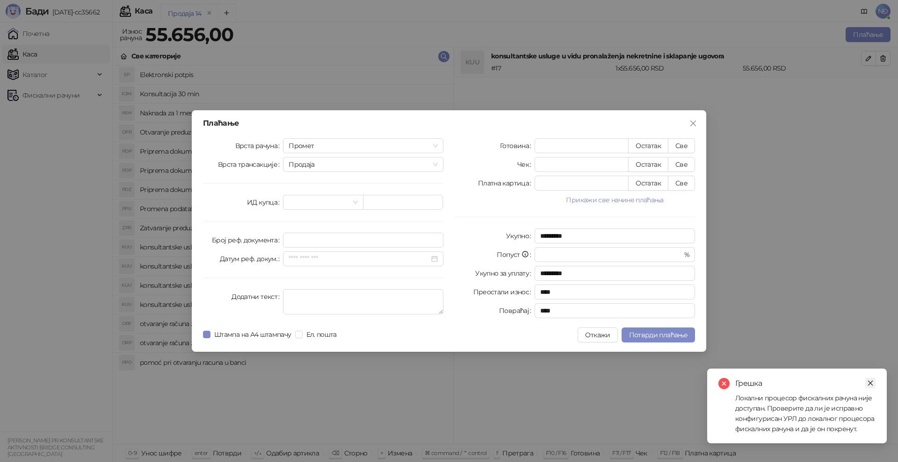
click at [871, 383] on icon "close" at bounding box center [870, 383] width 7 height 7
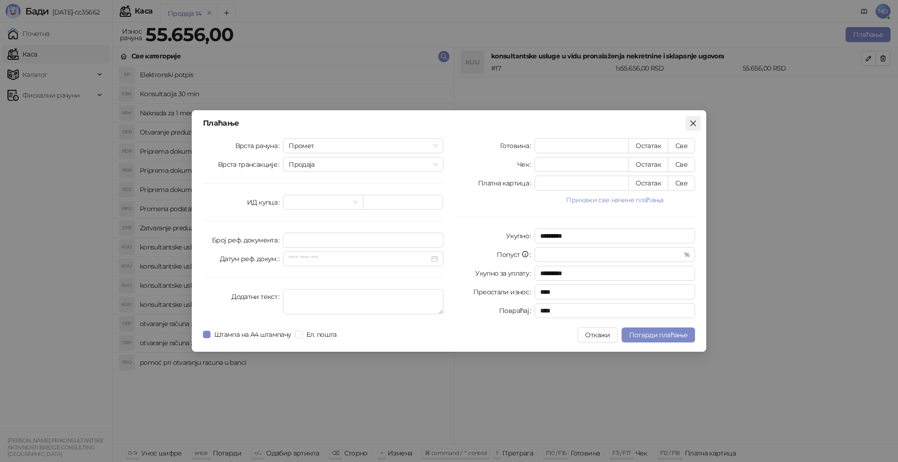
click at [692, 120] on icon "close" at bounding box center [692, 123] width 7 height 7
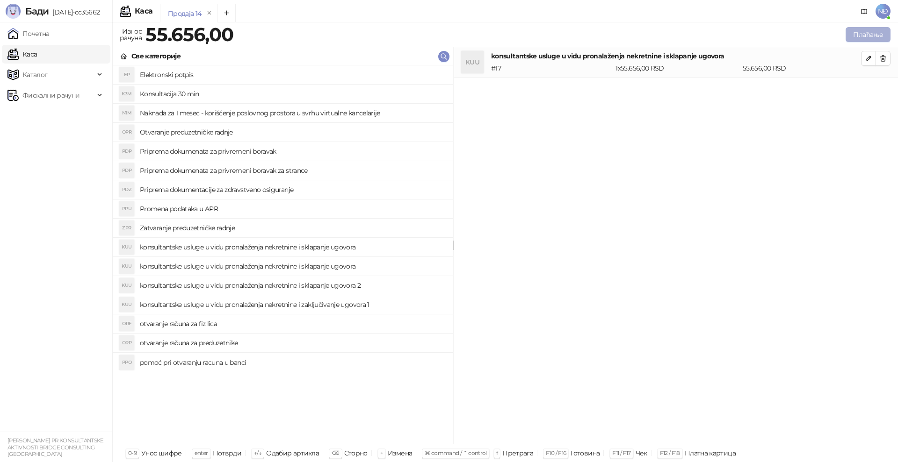
click at [867, 35] on button "Плаћање" at bounding box center [867, 34] width 45 height 15
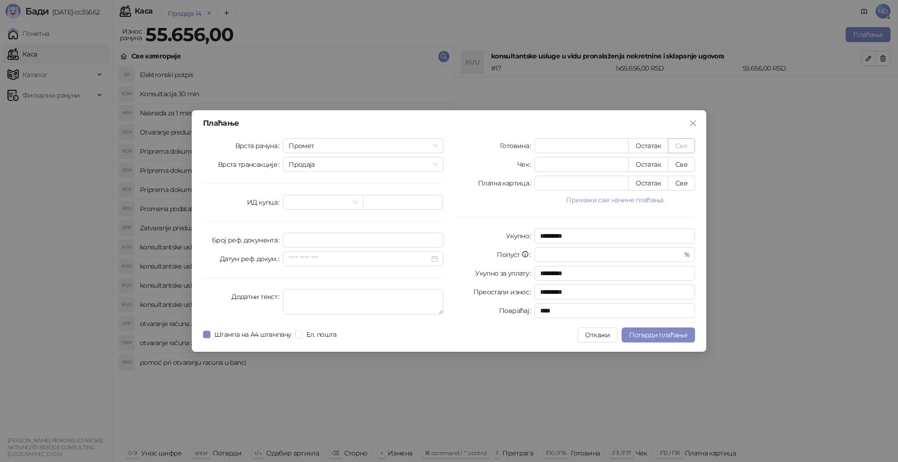
click at [683, 144] on button "Све" at bounding box center [681, 145] width 27 height 15
type input "*****"
type input "****"
click at [655, 333] on span "Потврди плаћање" at bounding box center [658, 335] width 58 height 8
click at [754, 355] on div "Плаћање Врста рачуна Промет Врста трансакције Продаја ИД купца Број реф. докуме…" at bounding box center [449, 231] width 898 height 462
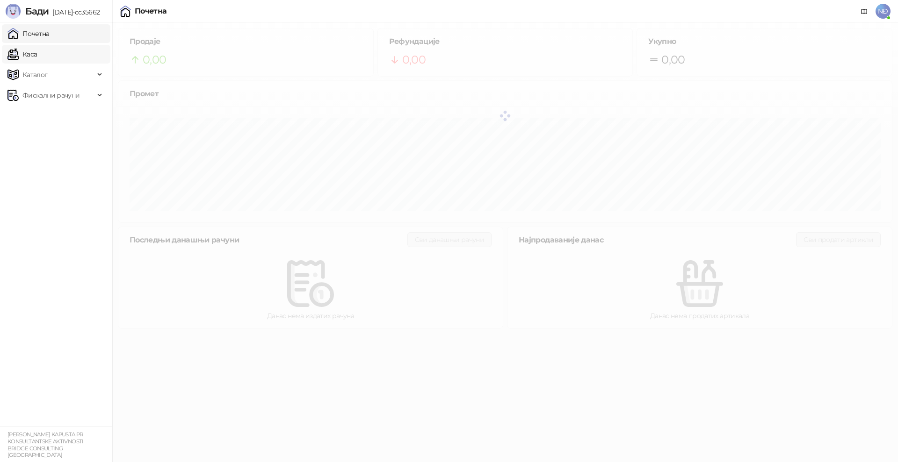
click at [37, 57] on link "Каса" at bounding box center [21, 54] width 29 height 19
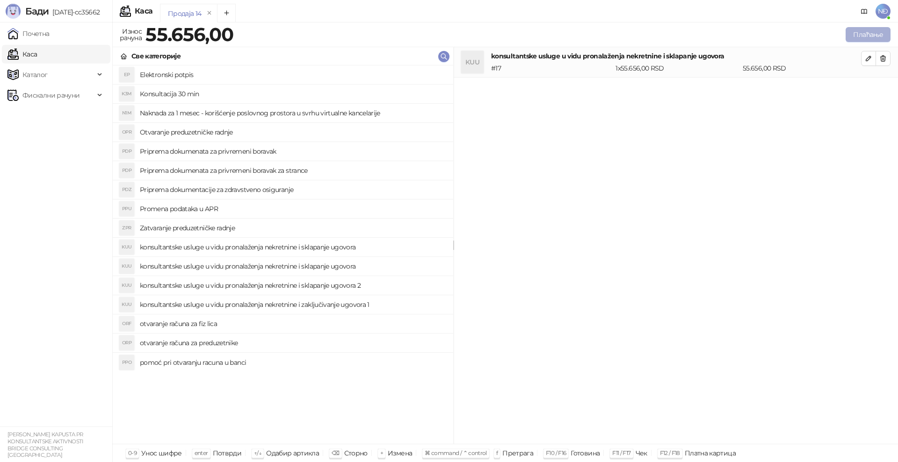
click at [854, 30] on button "Плаћање" at bounding box center [867, 34] width 45 height 15
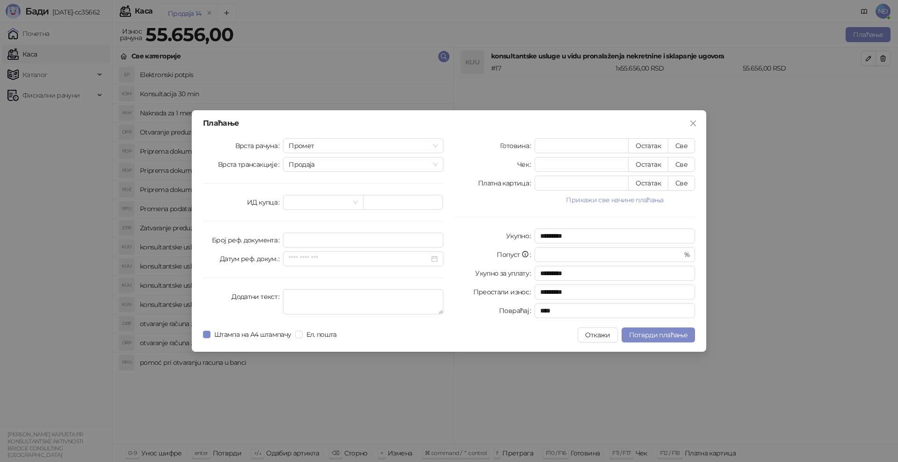
click at [690, 138] on div "Плаћање Врста рачуна Промет Врста трансакције Продаја ИД купца Број реф. докуме…" at bounding box center [449, 231] width 514 height 242
click at [685, 149] on button "Све" at bounding box center [681, 145] width 27 height 15
type input "*****"
type input "****"
click at [654, 335] on span "Потврди плаћање" at bounding box center [658, 335] width 58 height 8
